Goal: Find specific page/section

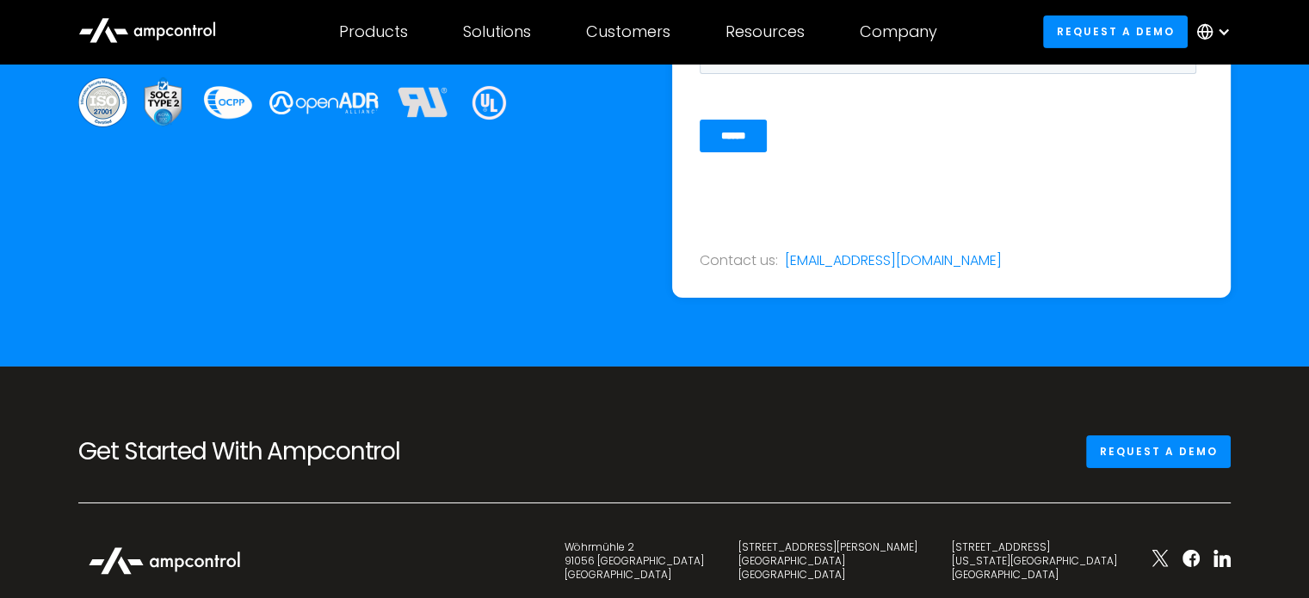
scroll to position [6393, 0]
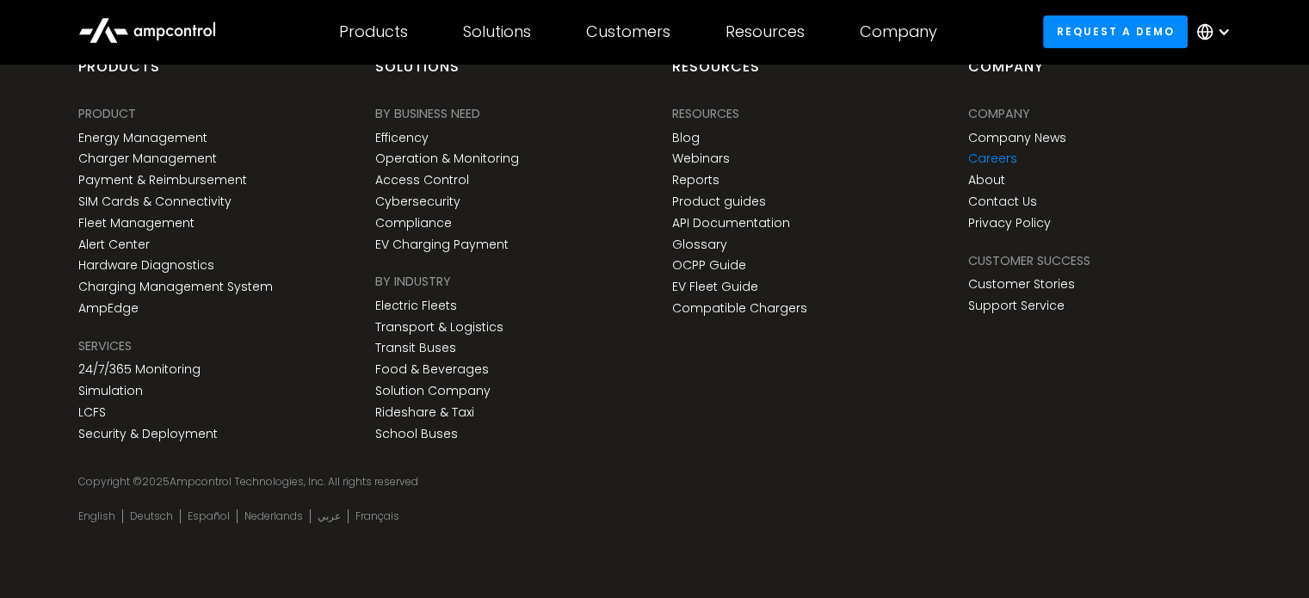
click at [992, 158] on link "Careers" at bounding box center [992, 158] width 49 height 15
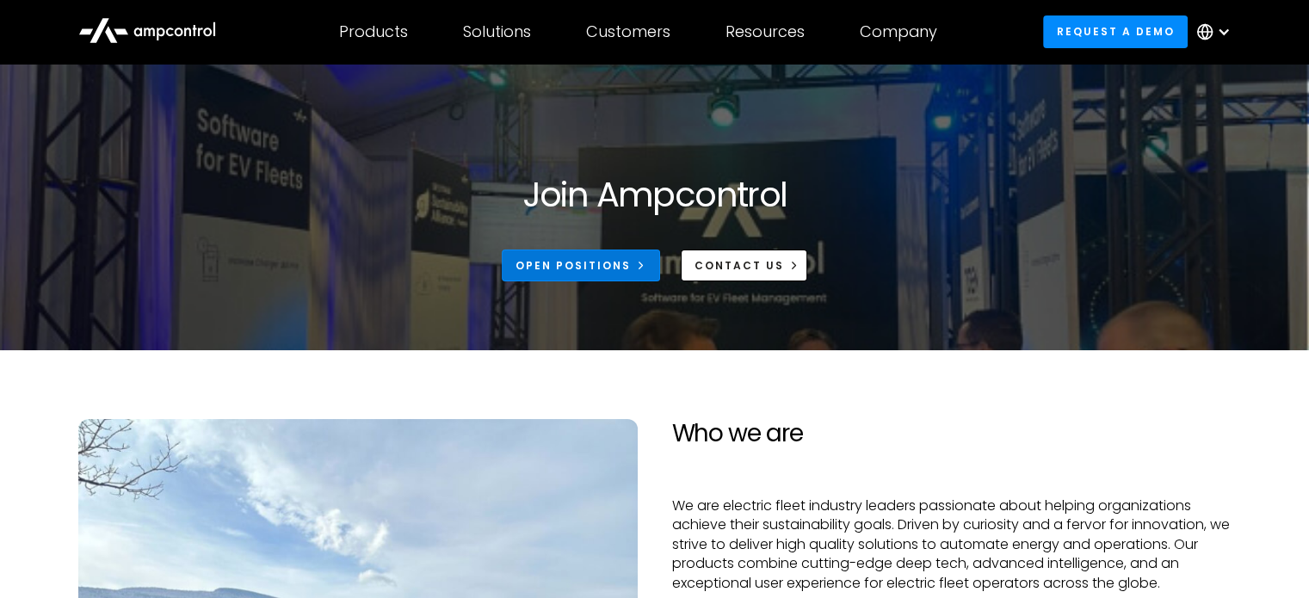
click at [559, 260] on div "Open Positions" at bounding box center [573, 265] width 115 height 15
click at [580, 264] on div "Open Positions" at bounding box center [573, 265] width 115 height 15
